Goal: Transaction & Acquisition: Book appointment/travel/reservation

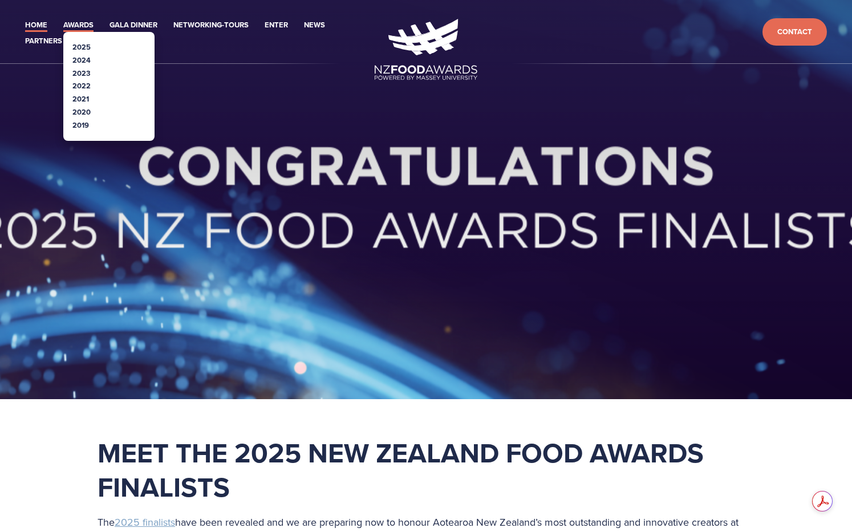
click at [75, 22] on link "Awards" at bounding box center [78, 25] width 30 height 13
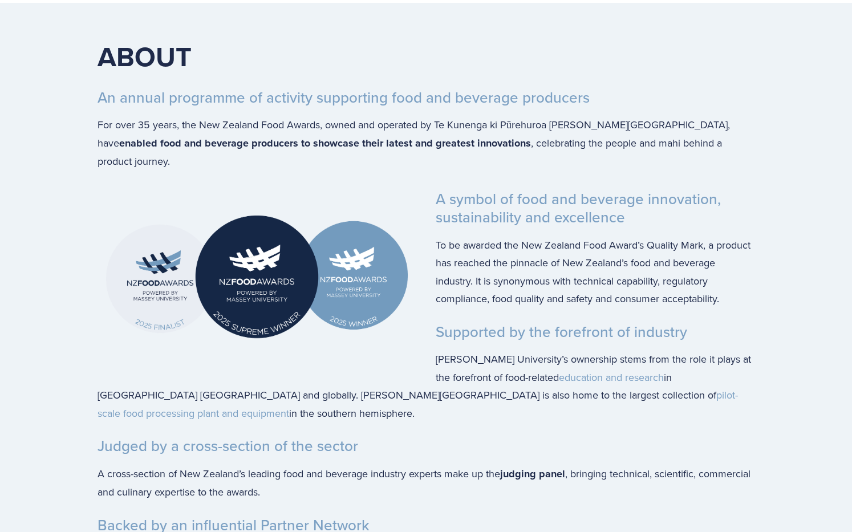
scroll to position [1257, 0]
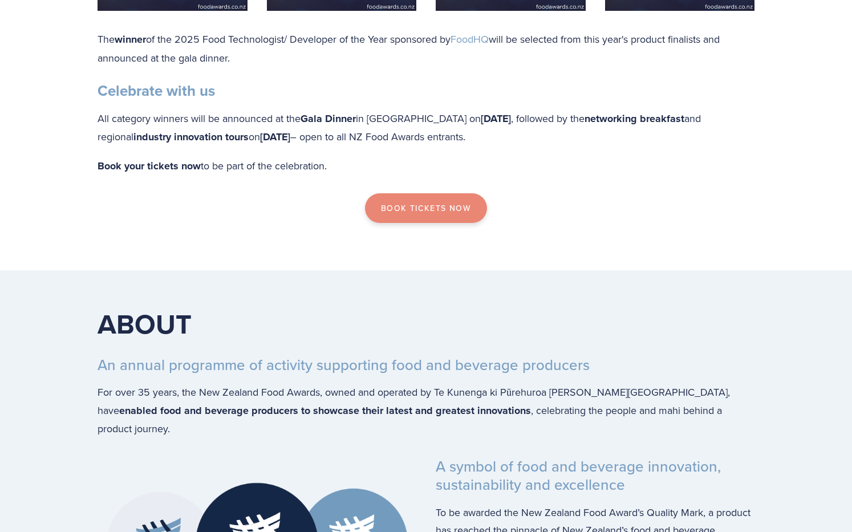
click at [449, 223] on link "Book Tickets now" at bounding box center [426, 208] width 122 height 30
